Goal: Check status: Check status

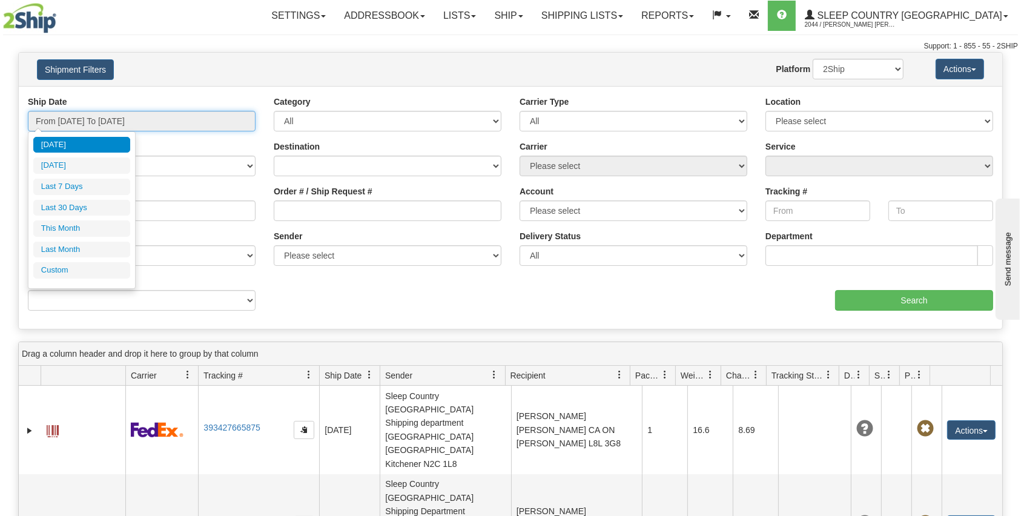
click at [209, 124] on input "From [DATE] To [DATE]" at bounding box center [142, 121] width 228 height 21
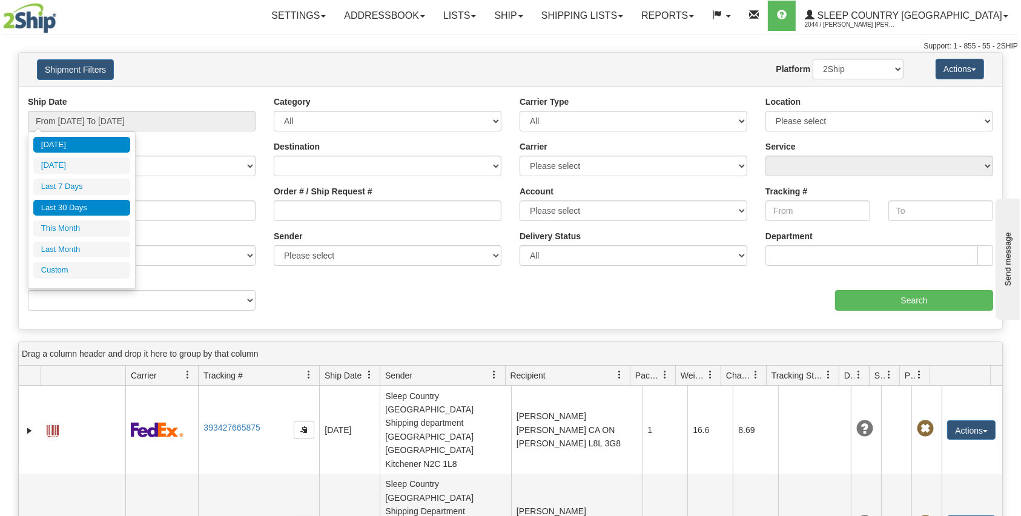
click at [79, 210] on li "Last 30 Days" at bounding box center [81, 208] width 97 height 16
type input "From 08/23/2025 To 09/21/2025"
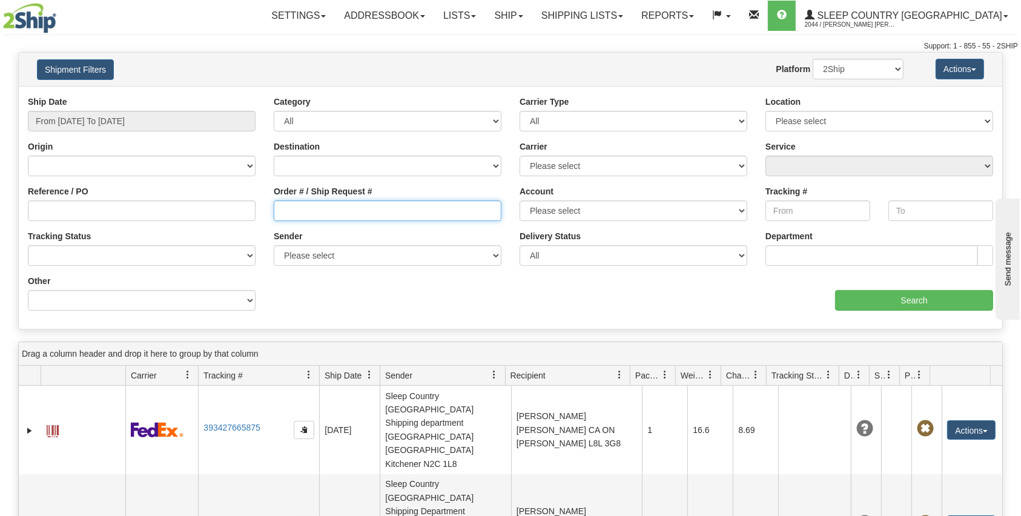
click at [305, 211] on input "Order # / Ship Request #" at bounding box center [388, 211] width 228 height 21
paste input "9002I098099"
type input "9002I098099"
click at [856, 290] on input "Search" at bounding box center [914, 300] width 158 height 21
